Goal: Transaction & Acquisition: Purchase product/service

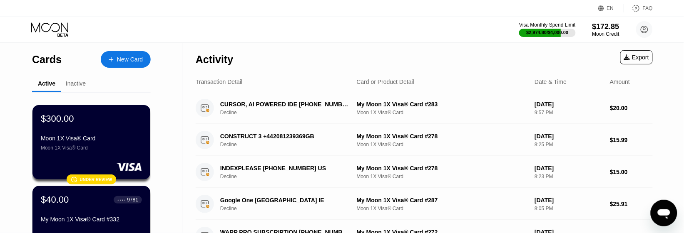
click at [131, 55] on div "New Card" at bounding box center [126, 59] width 50 height 17
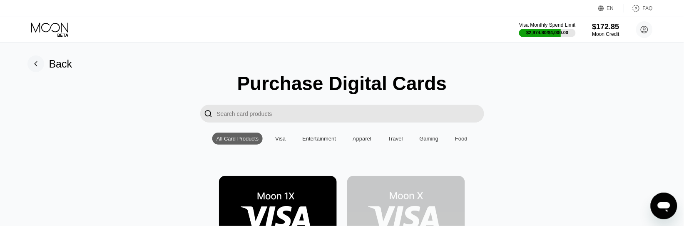
click at [260, 208] on img at bounding box center [278, 213] width 118 height 74
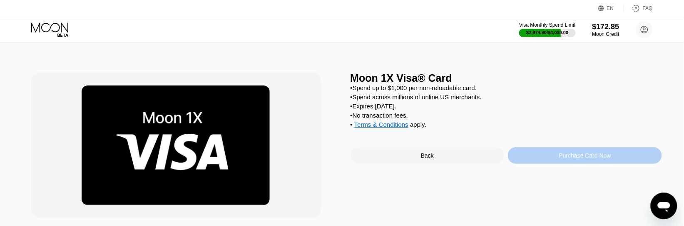
click at [537, 159] on div "Purchase Card Now" at bounding box center [585, 155] width 154 height 17
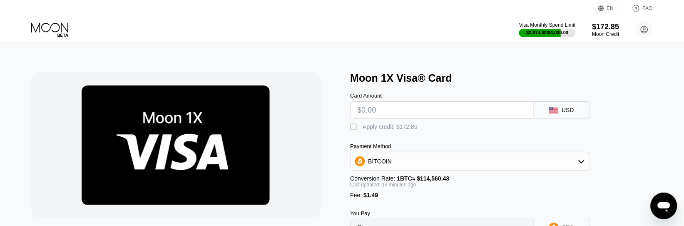
click at [377, 114] on input "text" at bounding box center [441, 110] width 169 height 17
type input "$160"
type input "0.00140898"
type input "$160"
click at [352, 129] on div "" at bounding box center [354, 127] width 8 height 8
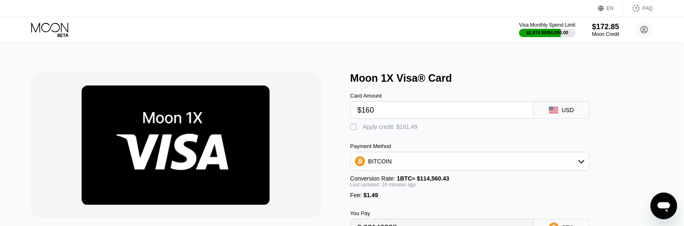
type input "0"
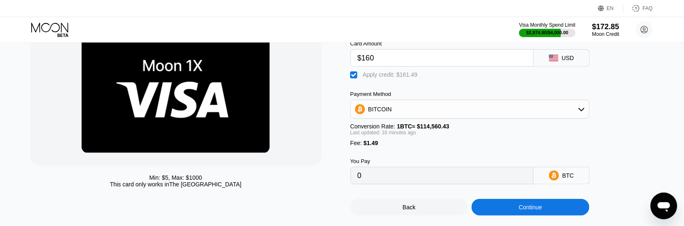
scroll to position [104, 0]
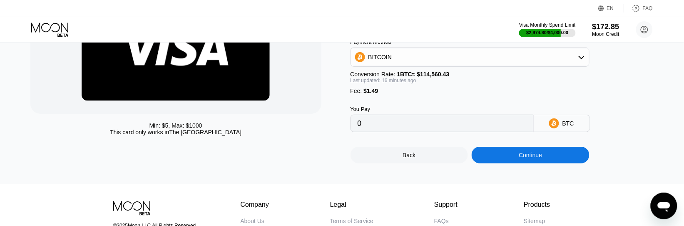
click at [579, 208] on div "© 2025 Moon LLC All Rights Reserved Company About Us Careers Contact Us Legal T…" at bounding box center [341, 218] width 499 height 68
click at [519, 159] on div "Continue" at bounding box center [530, 154] width 118 height 17
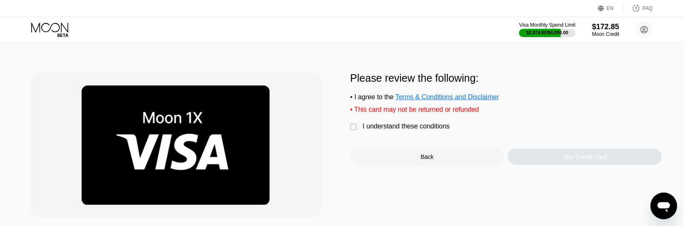
click at [361, 131] on div " I understand these conditions" at bounding box center [402, 126] width 104 height 9
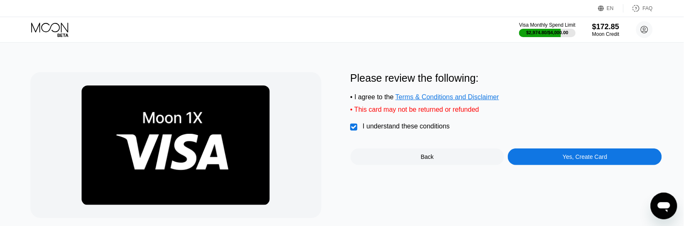
click at [556, 165] on div "Yes, Create Card" at bounding box center [585, 156] width 154 height 17
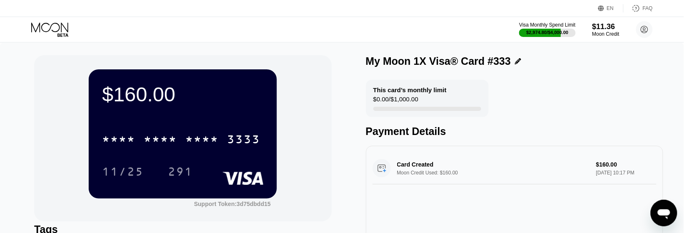
click at [616, 106] on div "This card’s monthly limit $0.00 / $1,000.00 Payment Details" at bounding box center [514, 109] width 297 height 58
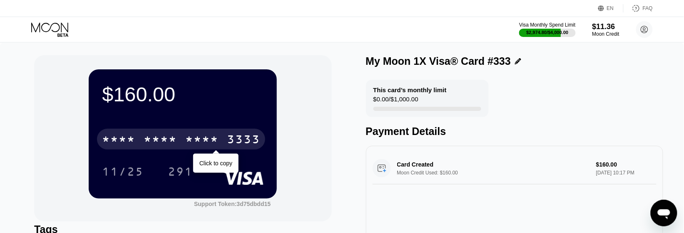
click at [131, 139] on div "* * * *" at bounding box center [118, 140] width 33 height 13
click at [54, 105] on div "$160.00 4513 6500 2283 3333 Click to copy 11/25 291 Support Token: 3d75dbdd15" at bounding box center [182, 138] width 297 height 166
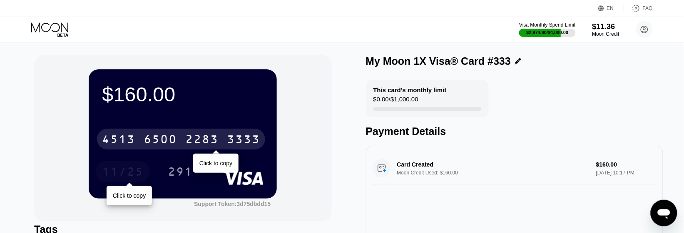
click at [118, 172] on div "11/25" at bounding box center [123, 172] width 42 height 13
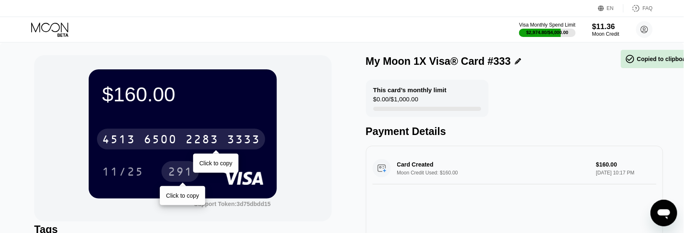
click at [184, 171] on div "291" at bounding box center [180, 172] width 25 height 13
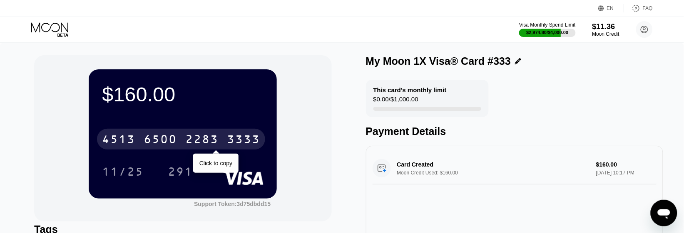
click at [42, 146] on div "$160.00 4513 6500 2283 3333 Click to copy 11/25 291 Support Token: 3d75dbdd15" at bounding box center [182, 138] width 297 height 166
click at [46, 32] on icon at bounding box center [49, 27] width 37 height 10
